Goal: Task Accomplishment & Management: Manage account settings

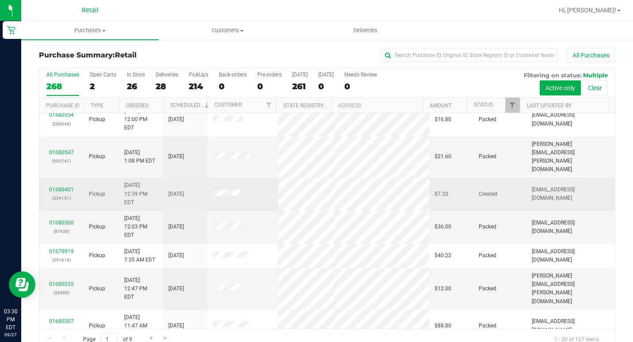
scroll to position [230, 0]
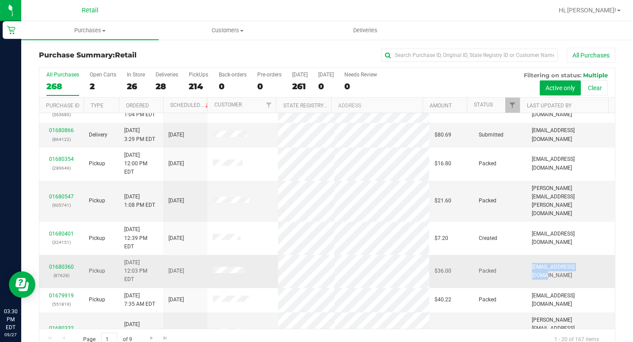
drag, startPoint x: 516, startPoint y: 163, endPoint x: 582, endPoint y: 164, distance: 65.5
click at [582, 255] on td "[EMAIL_ADDRESS][DOMAIN_NAME]" at bounding box center [571, 271] width 88 height 33
click at [626, 177] on div "Purchase Summary: Retail All Purchases All Purchases 268 Open Carts 2 In Store …" at bounding box center [327, 199] width 612 height 320
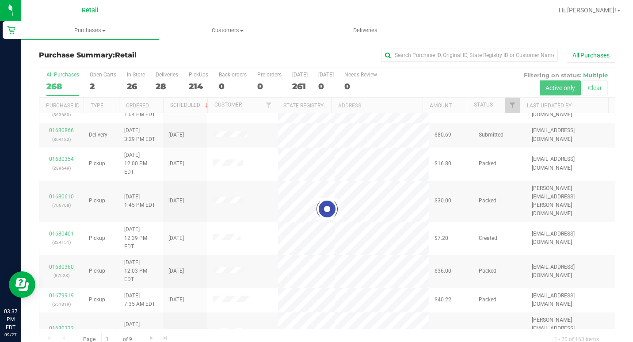
scroll to position [0, 0]
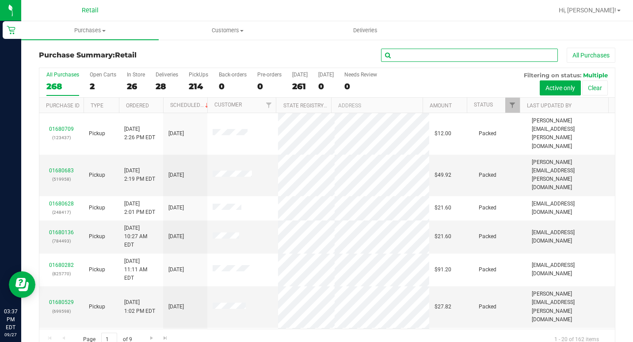
click at [493, 59] on input "text" at bounding box center [469, 55] width 177 height 13
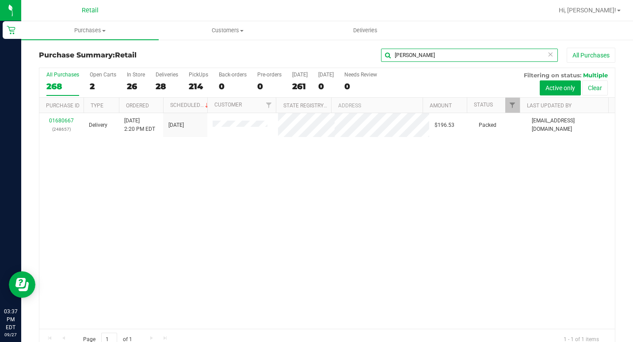
type input "[PERSON_NAME]"
click at [378, 262] on div "01680667 (248657) Delivery [DATE] 2:20 PM EDT 9/27/2025 $196.53 Packed [EMAIL_A…" at bounding box center [327, 221] width 576 height 216
click at [422, 56] on input "[PERSON_NAME]" at bounding box center [469, 55] width 177 height 13
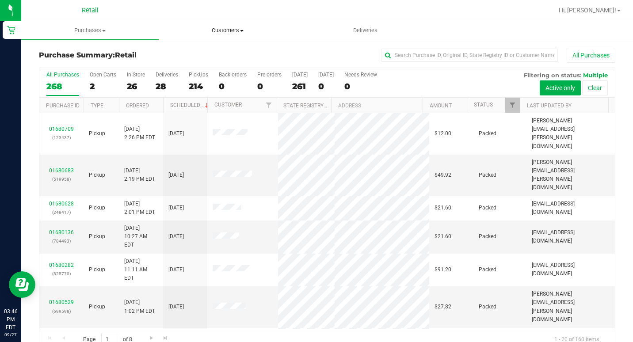
click at [211, 34] on uib-tab-heading "Customers All customers Add a new customer All physicians" at bounding box center [227, 31] width 137 height 18
click at [213, 52] on span "All customers" at bounding box center [191, 54] width 64 height 8
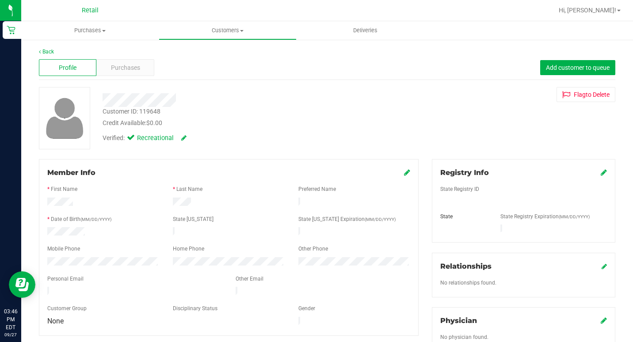
click at [406, 176] on icon at bounding box center [407, 172] width 6 height 7
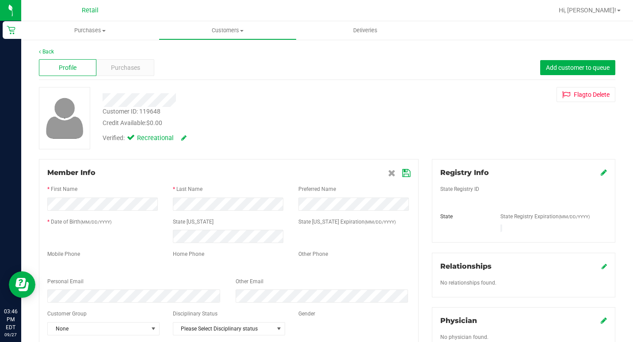
click at [405, 171] on icon at bounding box center [406, 173] width 8 height 7
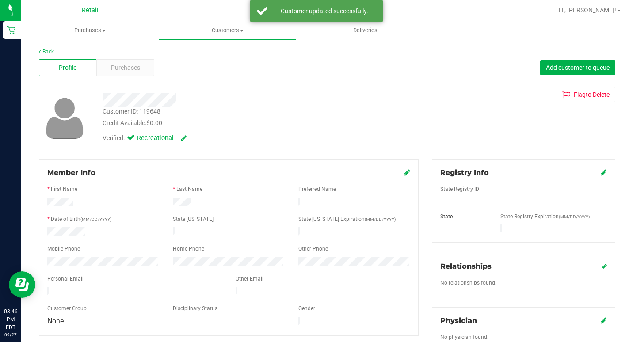
click at [404, 175] on icon at bounding box center [407, 172] width 6 height 7
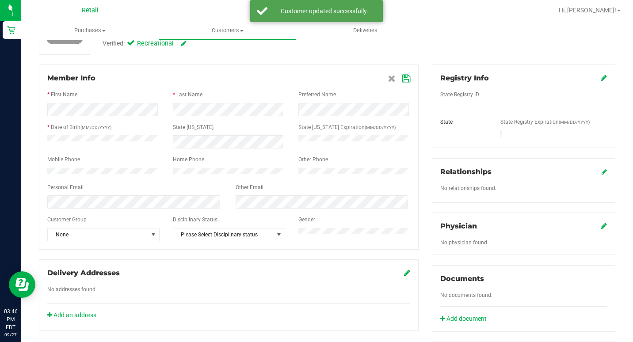
scroll to position [44, 0]
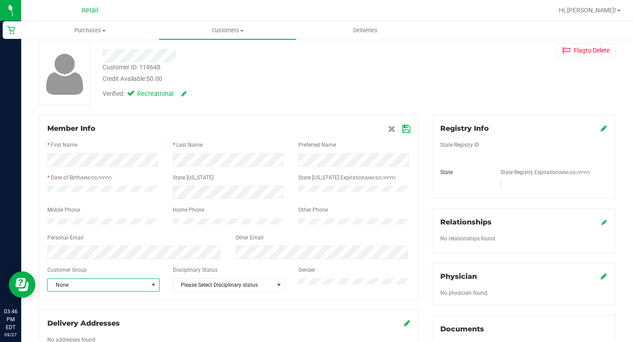
click at [144, 291] on span "None" at bounding box center [98, 285] width 100 height 12
click at [93, 275] on li "Veteran" at bounding box center [103, 274] width 110 height 13
click at [406, 130] on icon at bounding box center [406, 129] width 8 height 7
